Goal: Submit feedback/report problem

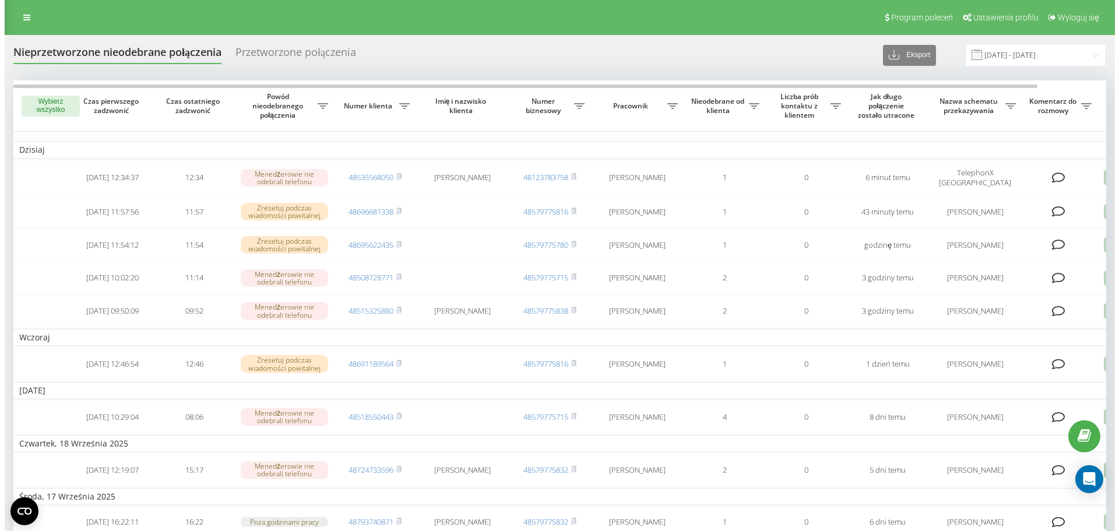
scroll to position [0, 73]
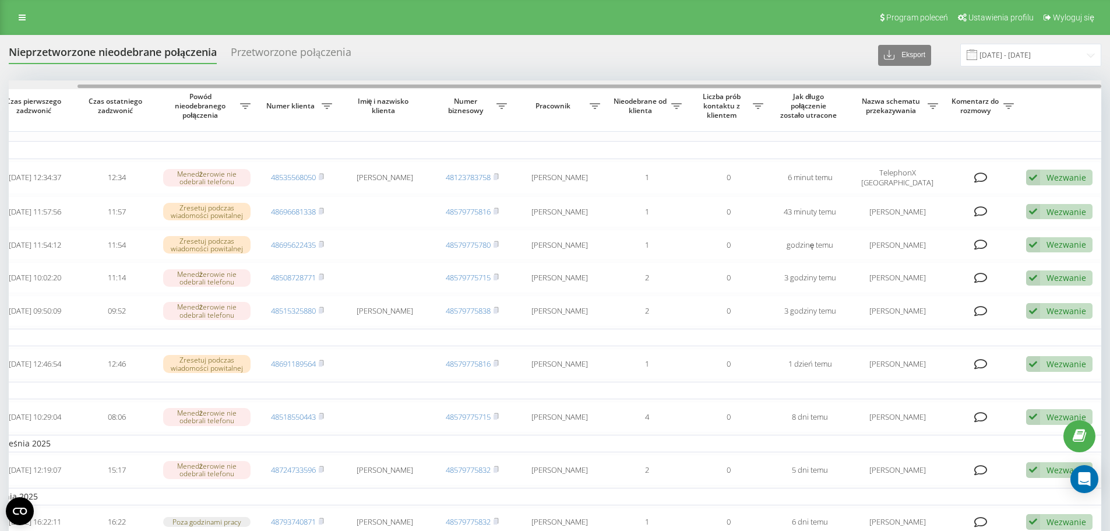
drag, startPoint x: 972, startPoint y: 87, endPoint x: 1119, endPoint y: 79, distance: 146.5
click at [1110, 79] on html "[DOMAIN_NAME] Projekty [DOMAIN_NAME] Panel Informacyjny Centrum obsługi Dzienni…" at bounding box center [555, 265] width 1110 height 531
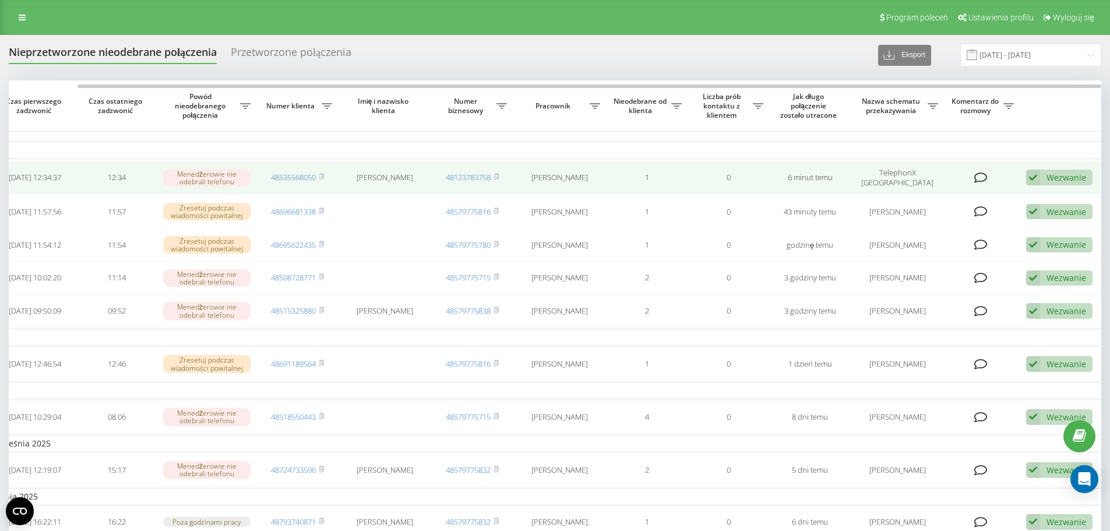
click at [1050, 179] on div "Wezwanie" at bounding box center [1067, 177] width 40 height 11
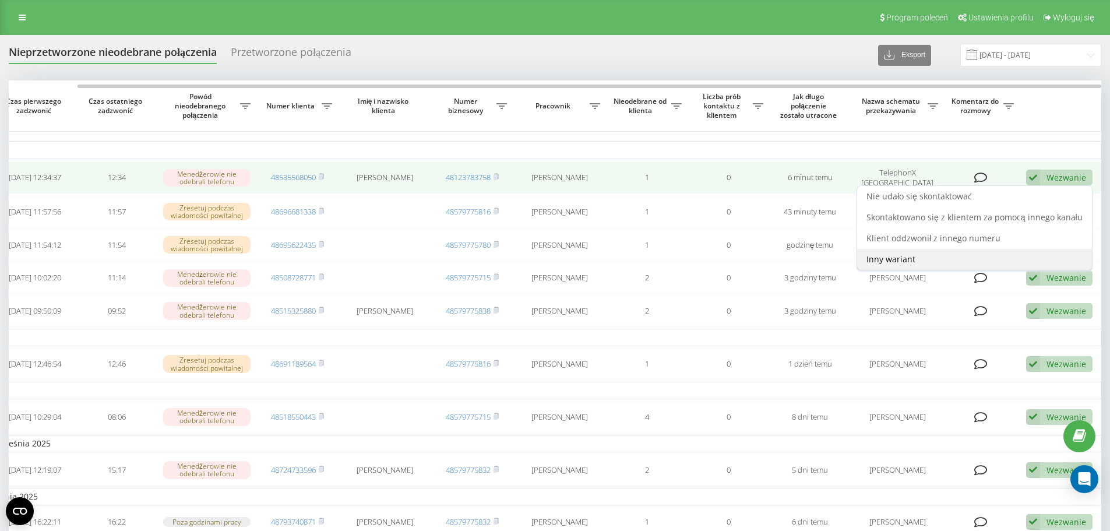
click at [922, 256] on div "Inny wariant" at bounding box center [974, 259] width 235 height 21
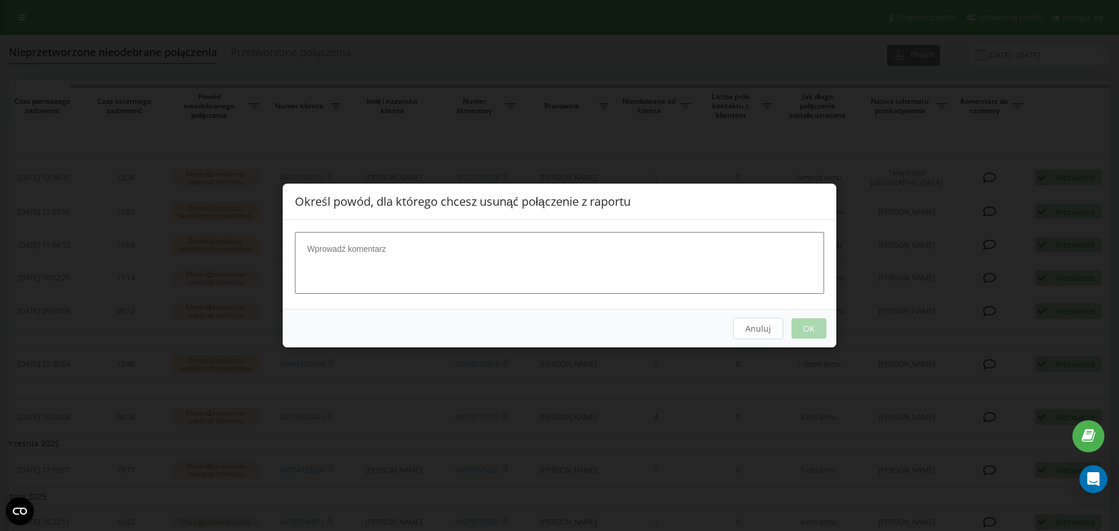
drag, startPoint x: 692, startPoint y: 264, endPoint x: 787, endPoint y: 315, distance: 107.2
click at [695, 264] on textarea at bounding box center [559, 263] width 529 height 62
type textarea "."
click at [803, 321] on button "OK" at bounding box center [809, 328] width 35 height 20
